Goal: Information Seeking & Learning: Learn about a topic

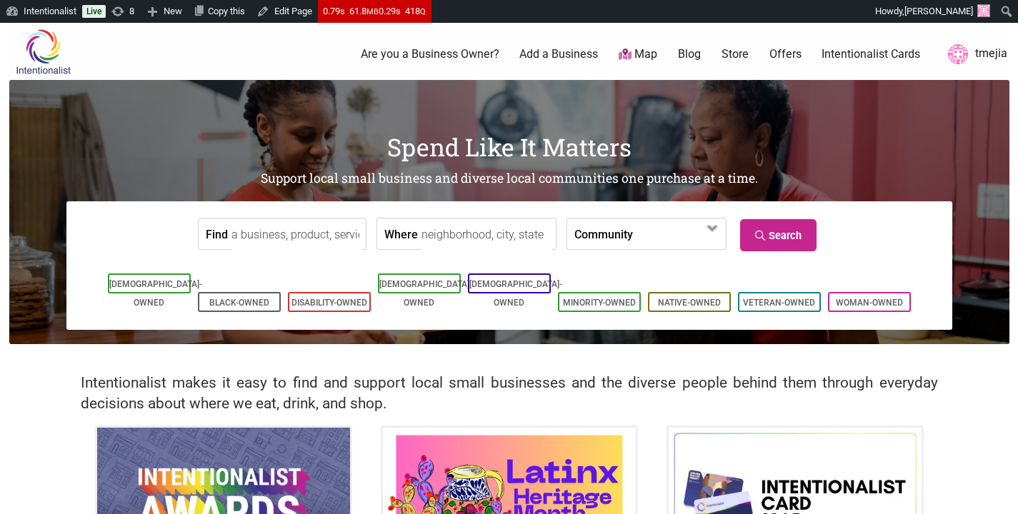
click at [317, 239] on input "Find" at bounding box center [296, 235] width 131 height 32
click at [345, 261] on div "Condesa Coffee" at bounding box center [302, 266] width 126 height 27
type input "Condesa Coffee"
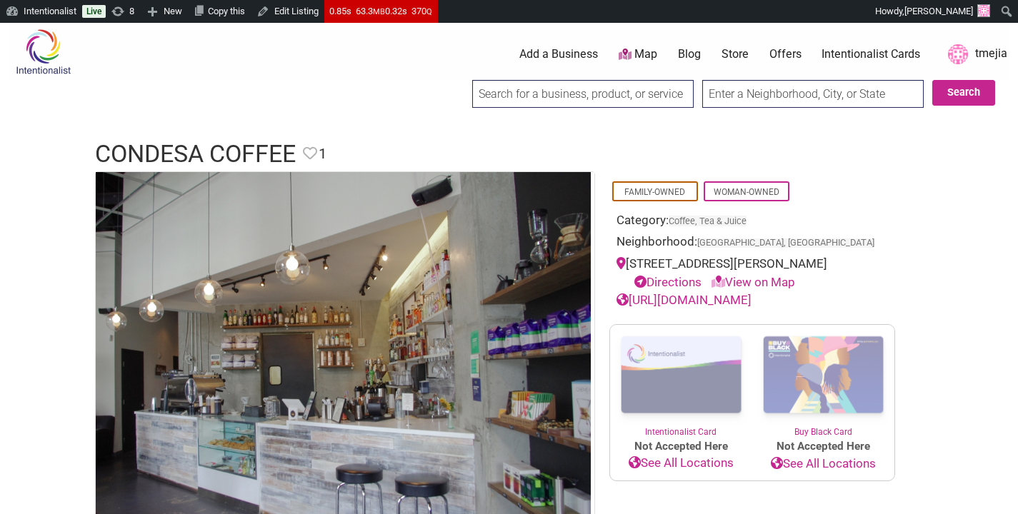
click at [546, 91] on input "search" at bounding box center [582, 94] width 221 height 28
type input "c"
click at [659, 96] on input "search" at bounding box center [582, 94] width 221 height 28
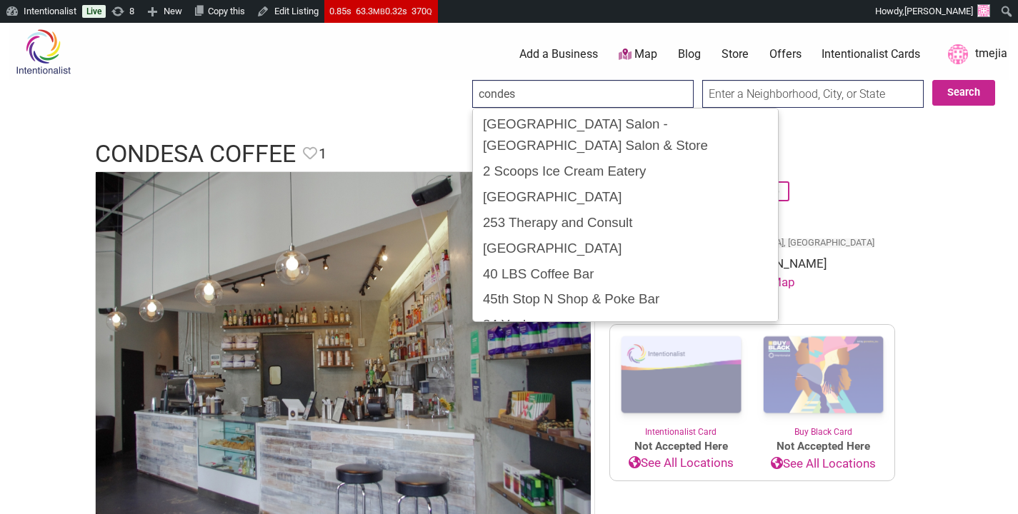
type input "condesa"
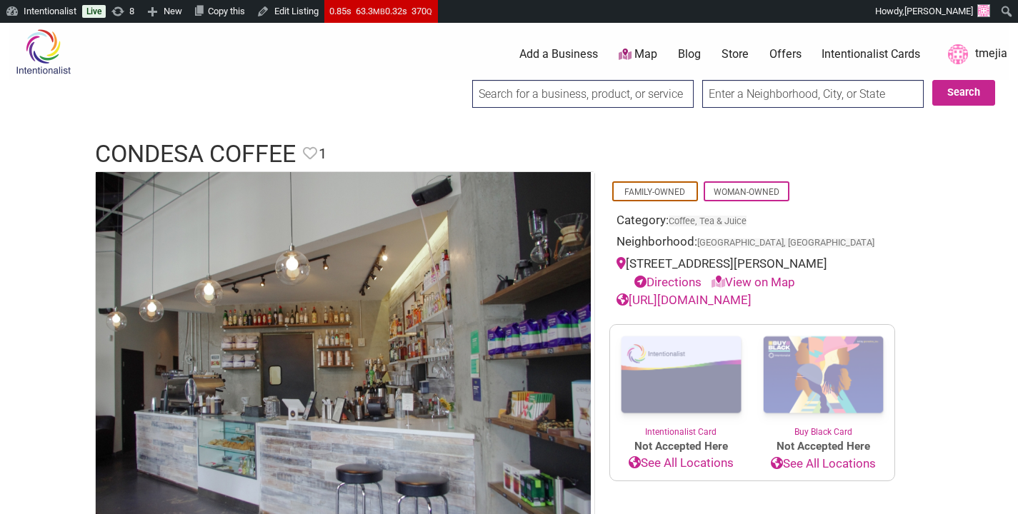
click at [795, 59] on link "Offers" at bounding box center [785, 54] width 32 height 16
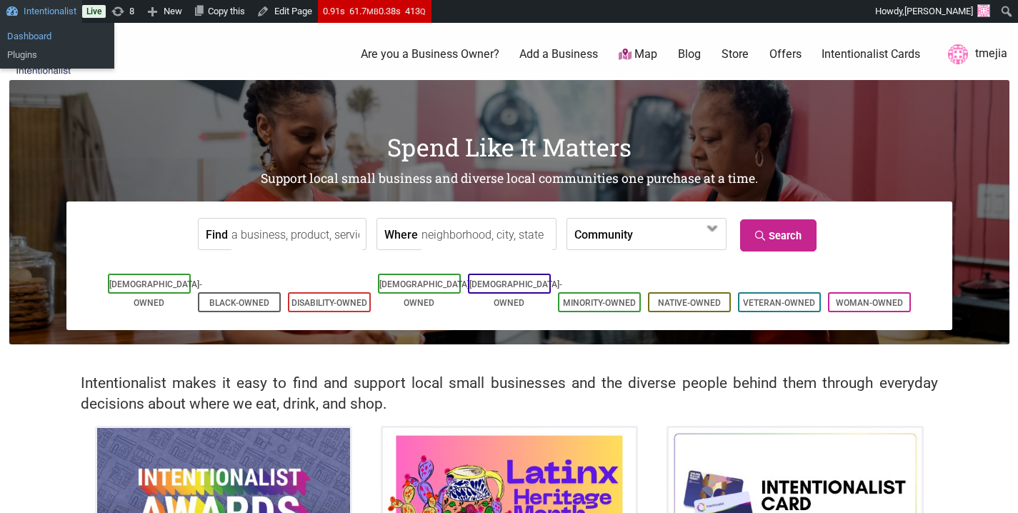
click at [50, 31] on link "Dashboard" at bounding box center [57, 36] width 114 height 19
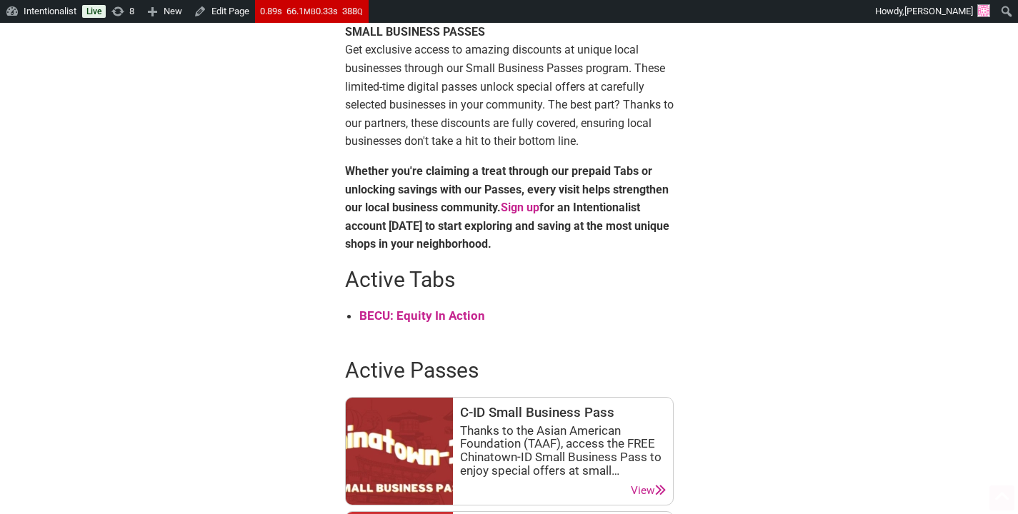
scroll to position [431, 0]
click at [429, 321] on strong "BECU: Equity In Action" at bounding box center [422, 315] width 126 height 14
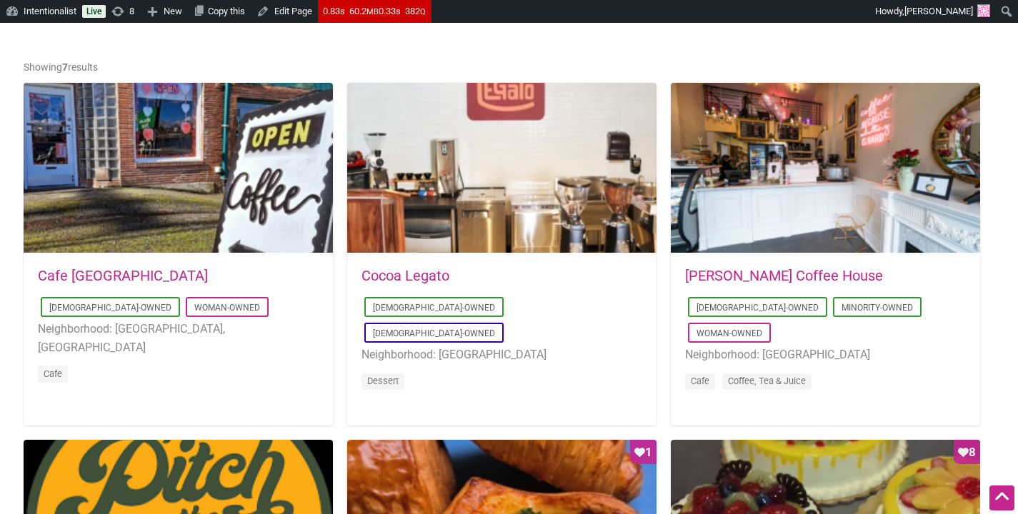
scroll to position [763, 0]
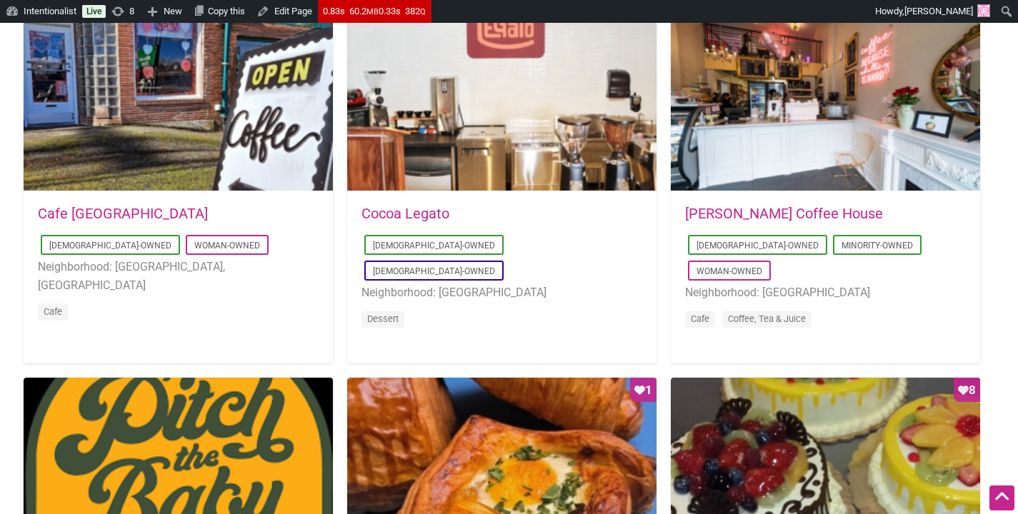
click at [311, 265] on li "Neighborhood: [GEOGRAPHIC_DATA], [GEOGRAPHIC_DATA]" at bounding box center [178, 276] width 281 height 36
click at [417, 215] on link "Cocoa Legato" at bounding box center [405, 213] width 88 height 17
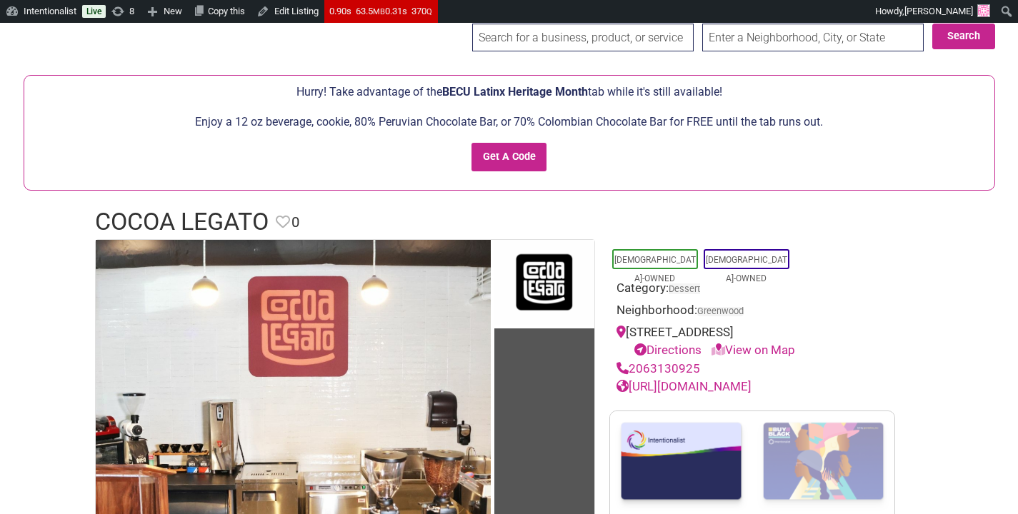
scroll to position [40, 0]
